Goal: Communication & Community: Answer question/provide support

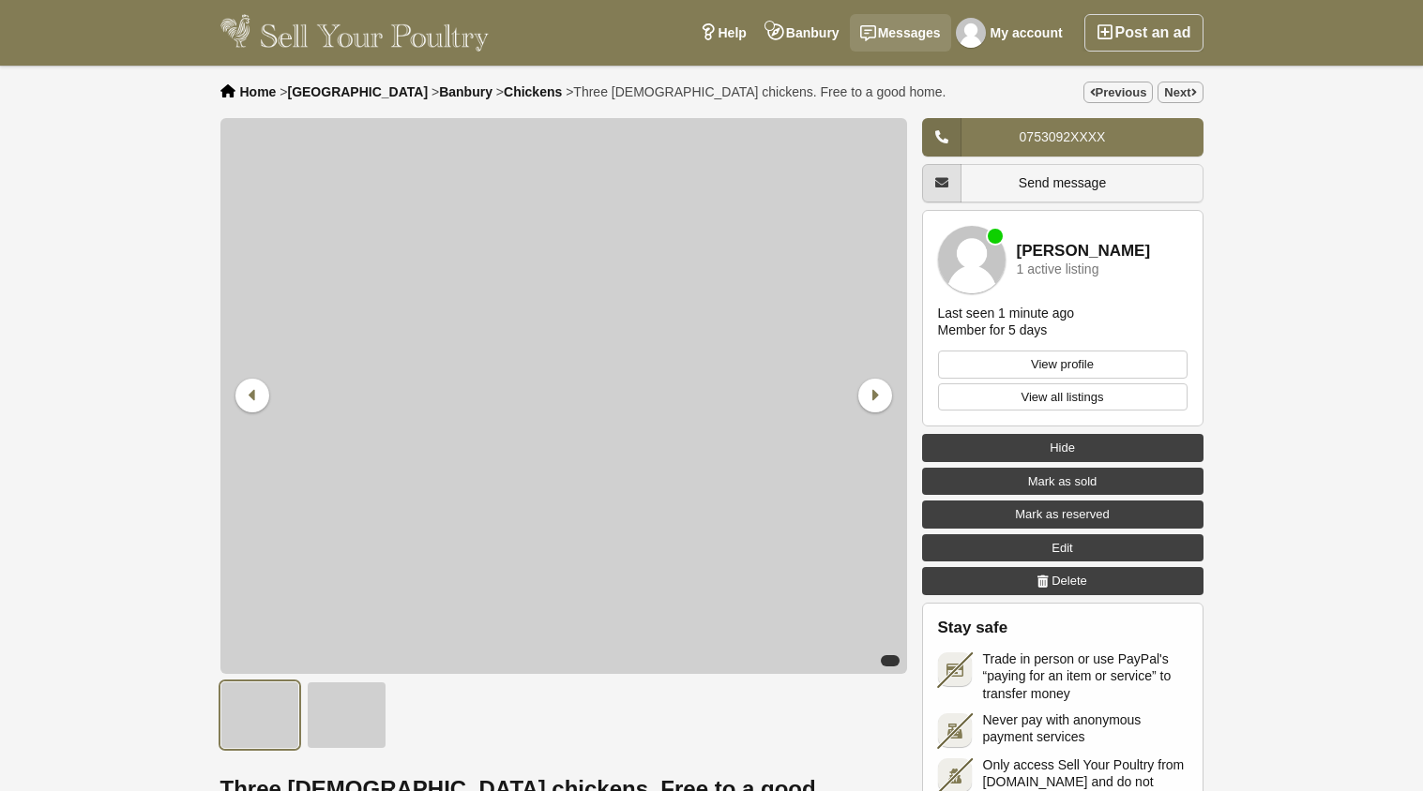
click at [910, 41] on link "Messages" at bounding box center [900, 33] width 101 height 38
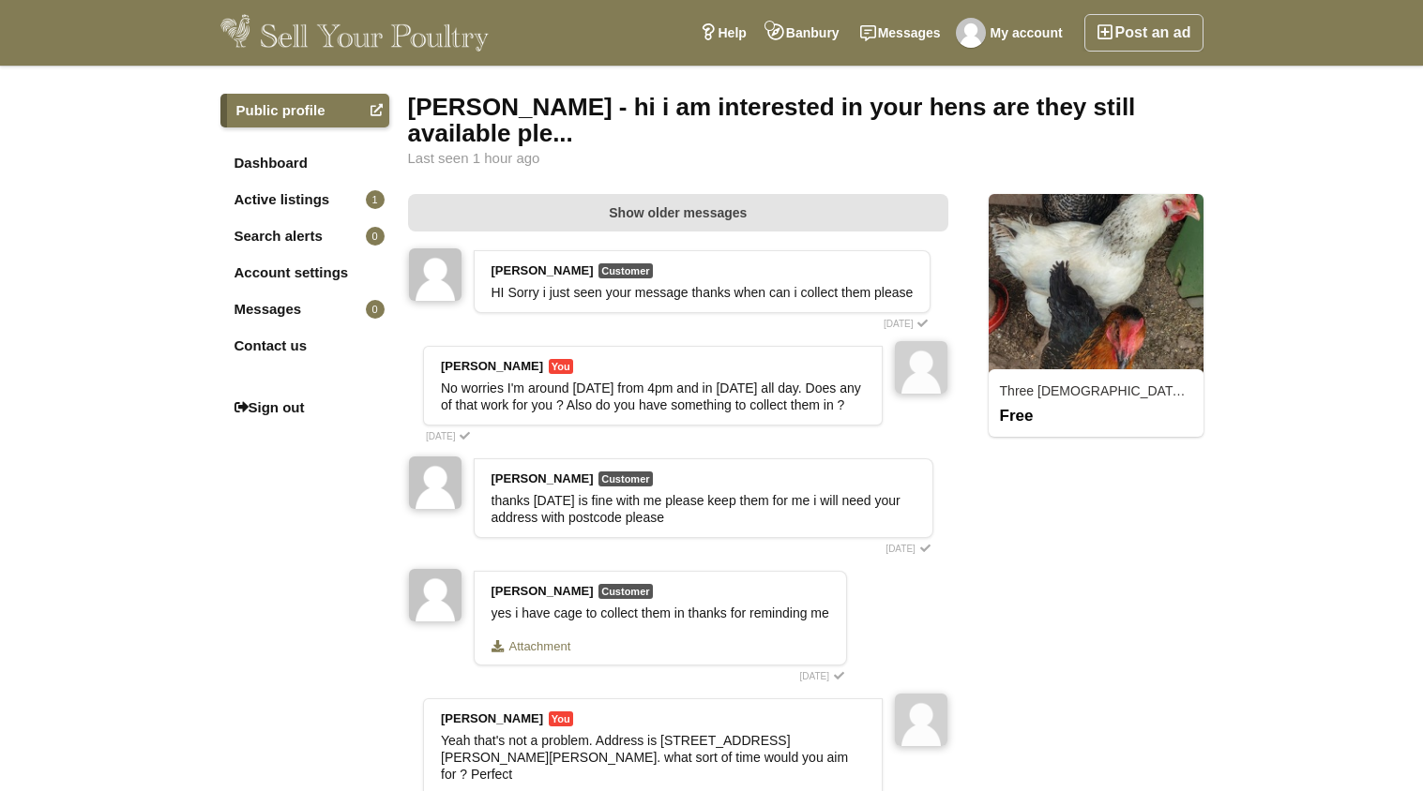
click at [1278, 371] on div "Public profile Dashboard Active listings 1 Search alerts 0 Account settings Mes…" at bounding box center [711, 762] width 1423 height 1393
